Goal: Browse casually: Explore the website without a specific task or goal

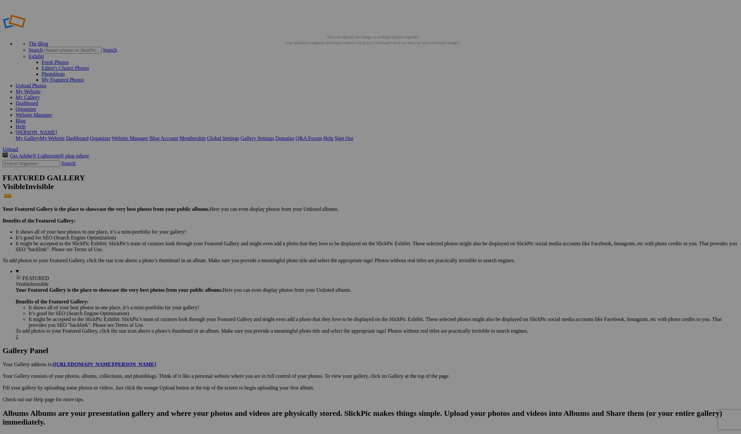
scroll to position [652, 0]
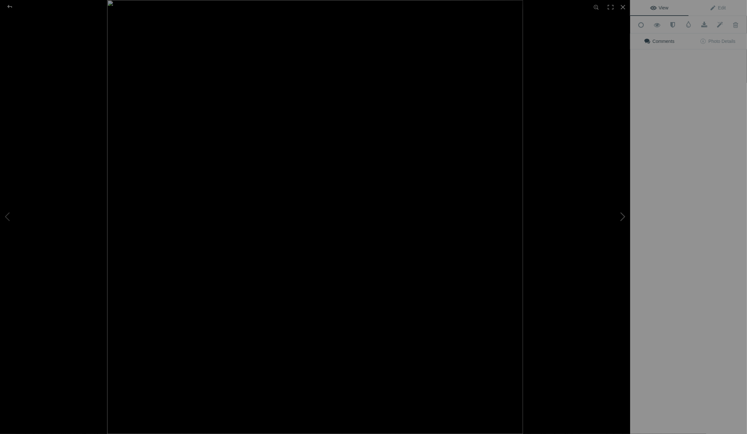
click at [615, 251] on button at bounding box center [605, 217] width 49 height 156
click at [623, 7] on div at bounding box center [623, 7] width 14 height 14
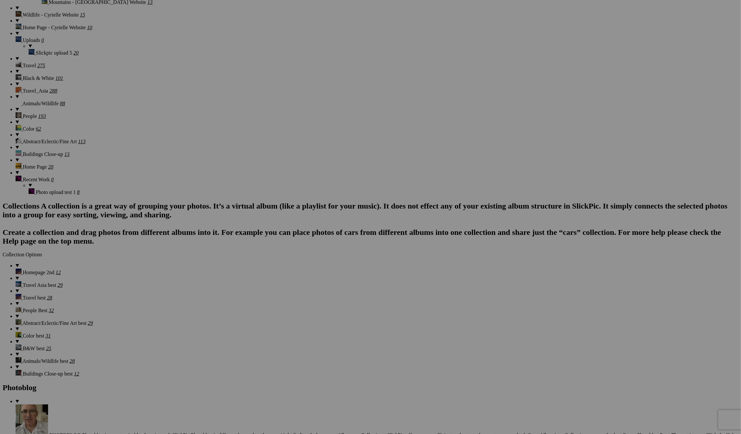
scroll to position [272, 0]
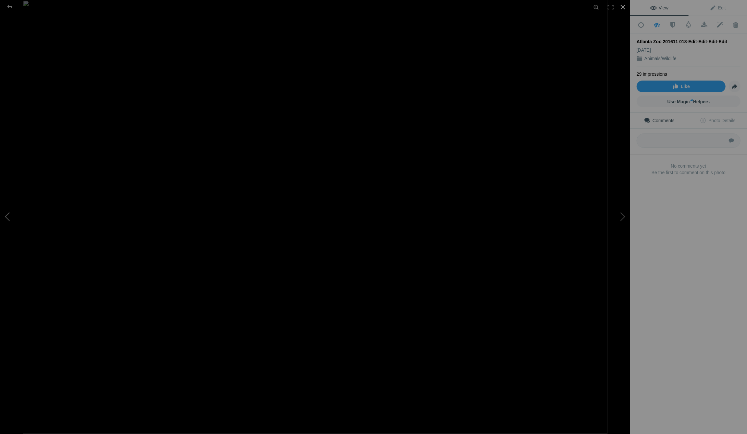
click at [622, 6] on div at bounding box center [623, 7] width 14 height 14
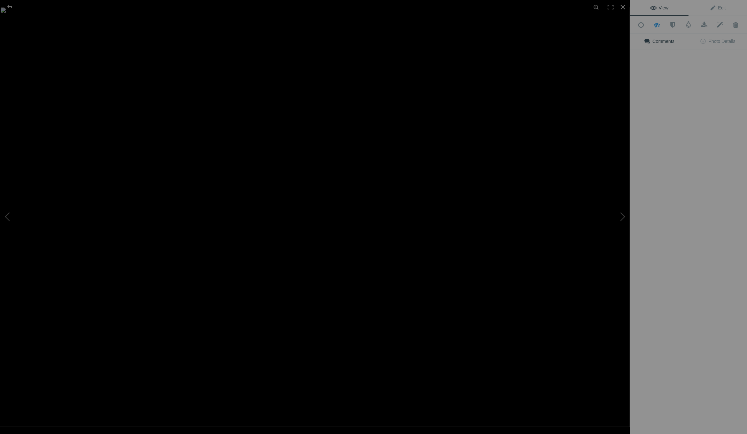
click at [518, 318] on img at bounding box center [315, 217] width 630 height 420
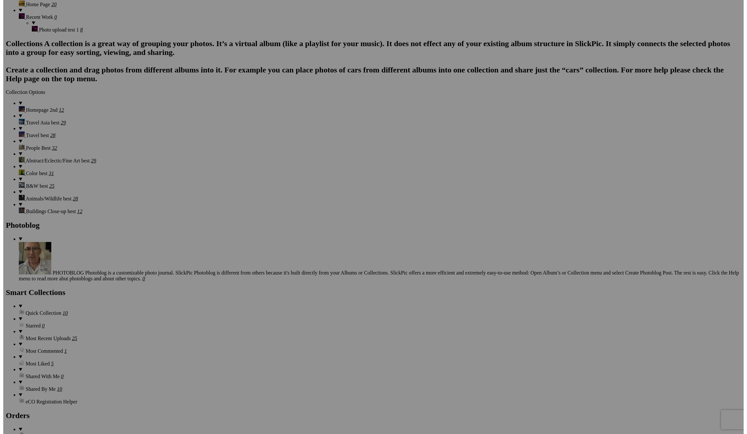
scroll to position [816, 0]
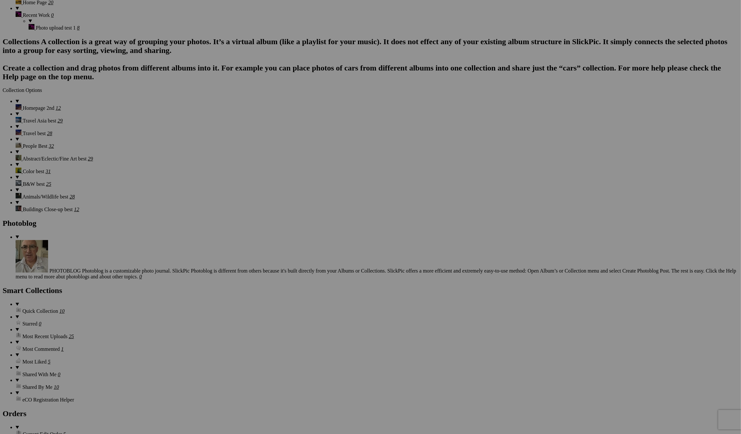
click at [508, 337] on img at bounding box center [517, 330] width 81 height 76
